Goal: Task Accomplishment & Management: Manage account settings

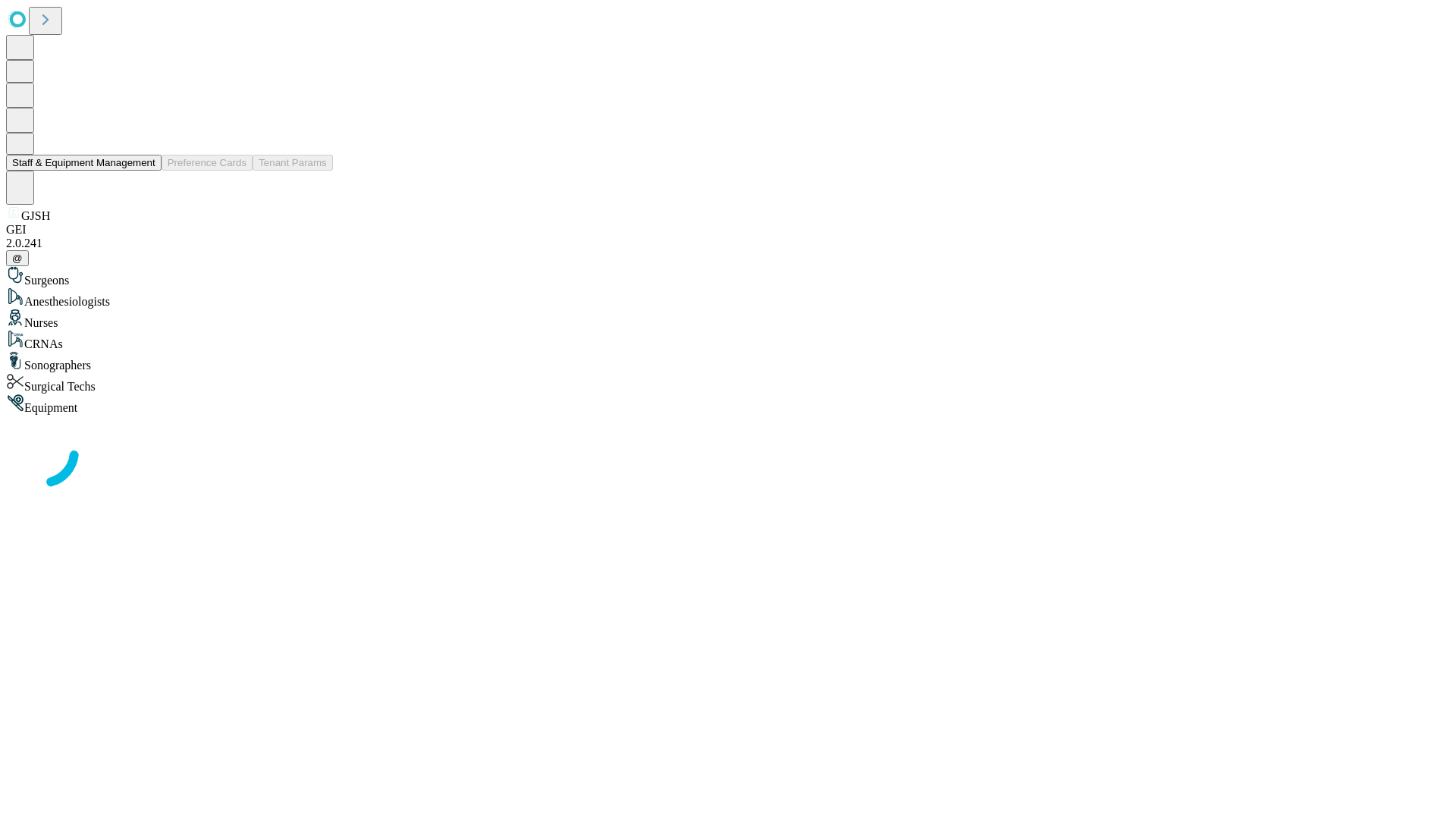
click at [145, 170] on button "Staff & Equipment Management" at bounding box center [83, 163] width 155 height 16
